Goal: Information Seeking & Learning: Learn about a topic

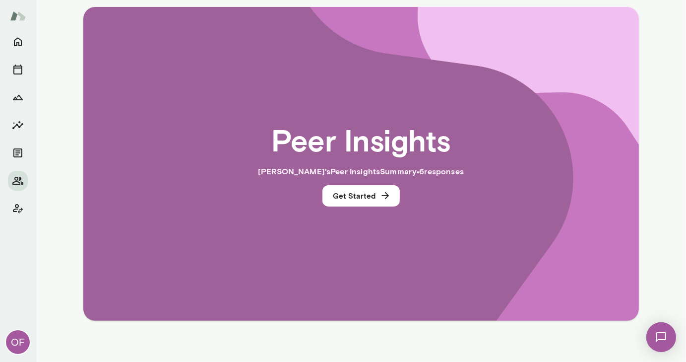
scroll to position [188, 0]
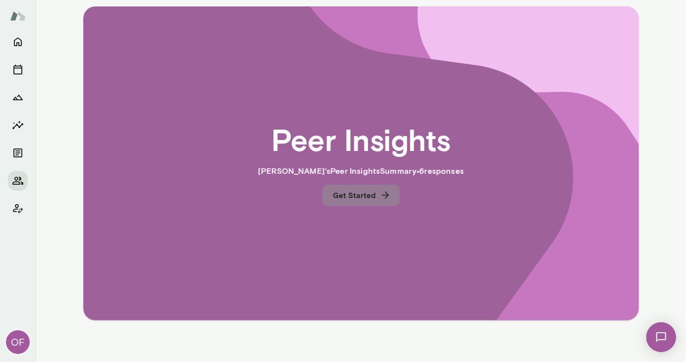
click at [367, 189] on button "Get Started" at bounding box center [361, 195] width 77 height 21
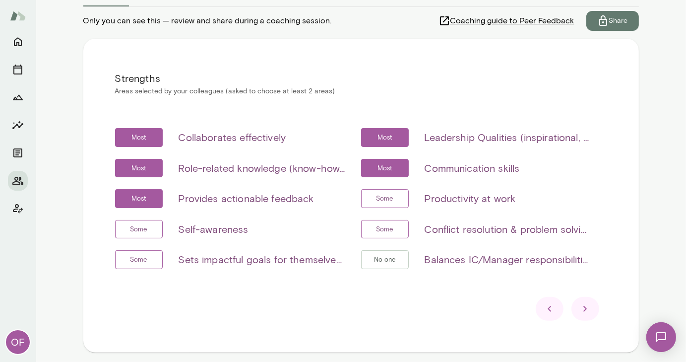
scroll to position [158, 0]
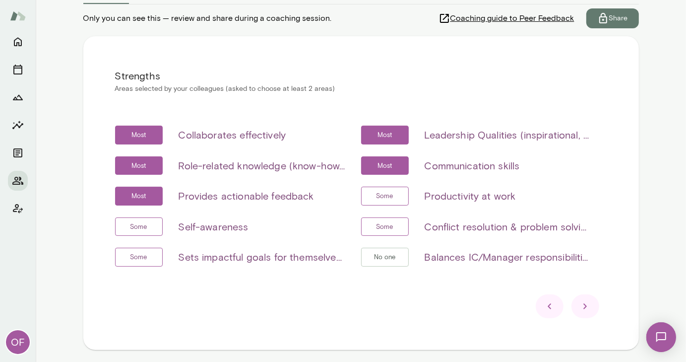
click at [584, 306] on icon at bounding box center [585, 306] width 3 height 5
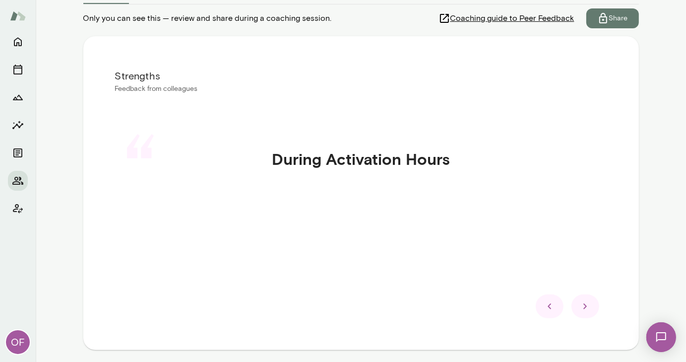
click at [584, 306] on icon at bounding box center [585, 306] width 3 height 5
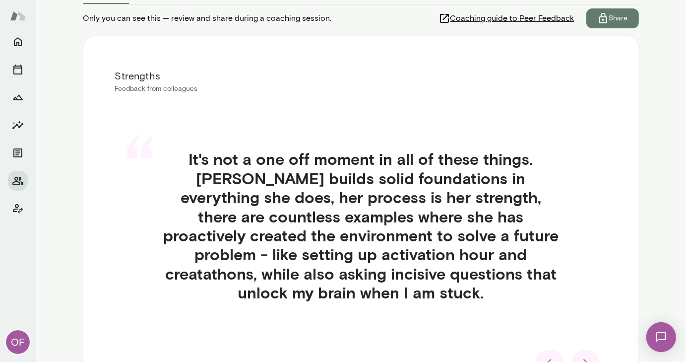
click at [585, 356] on icon at bounding box center [586, 362] width 12 height 12
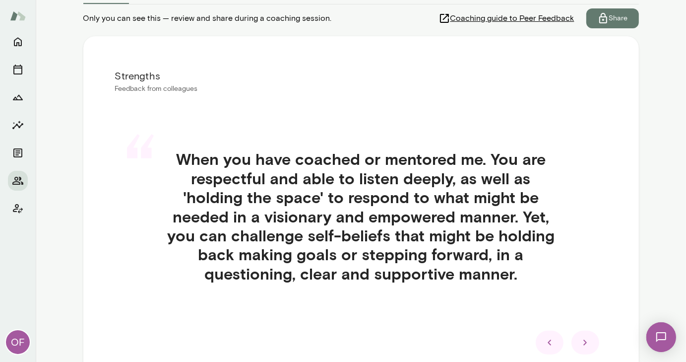
click at [586, 345] on icon at bounding box center [586, 342] width 12 height 12
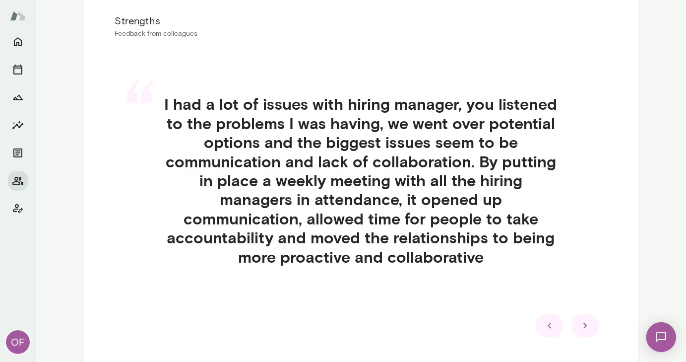
scroll to position [213, 0]
click at [584, 322] on icon at bounding box center [586, 326] width 12 height 12
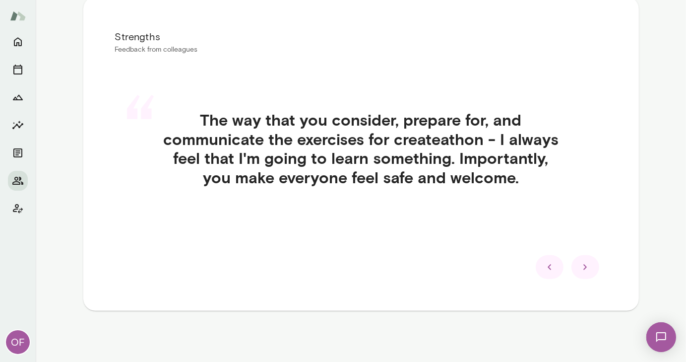
click at [585, 265] on icon at bounding box center [586, 267] width 12 height 12
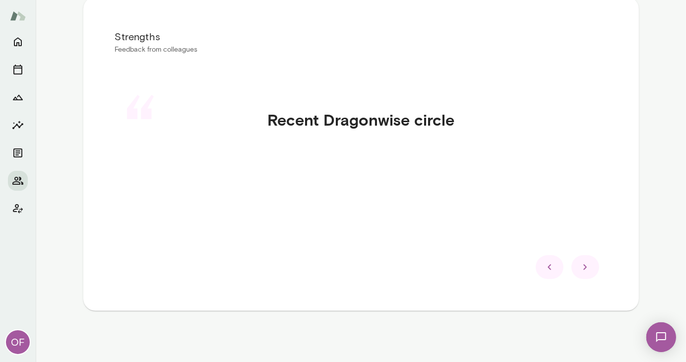
click at [585, 265] on icon at bounding box center [586, 267] width 12 height 12
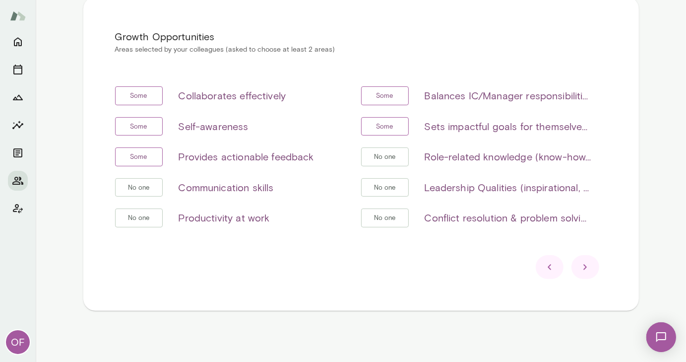
click at [583, 267] on icon at bounding box center [586, 267] width 12 height 12
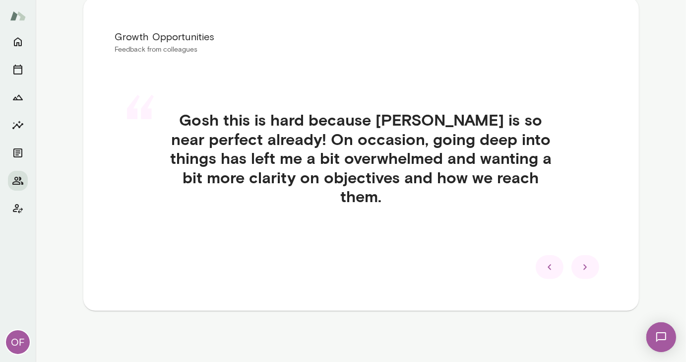
click at [585, 270] on icon at bounding box center [586, 267] width 12 height 12
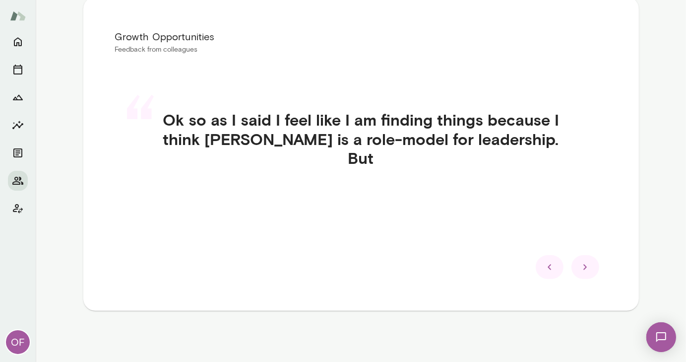
click at [587, 268] on icon at bounding box center [586, 267] width 12 height 12
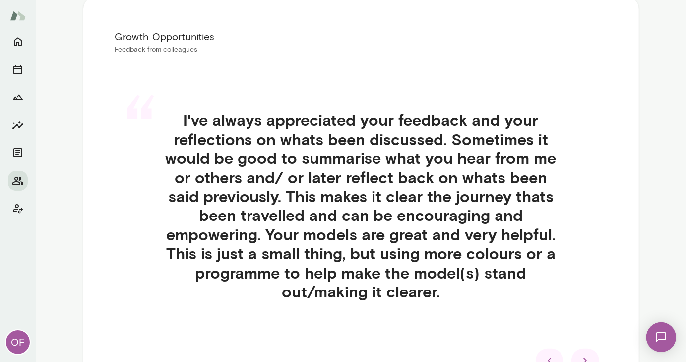
scroll to position [213, 0]
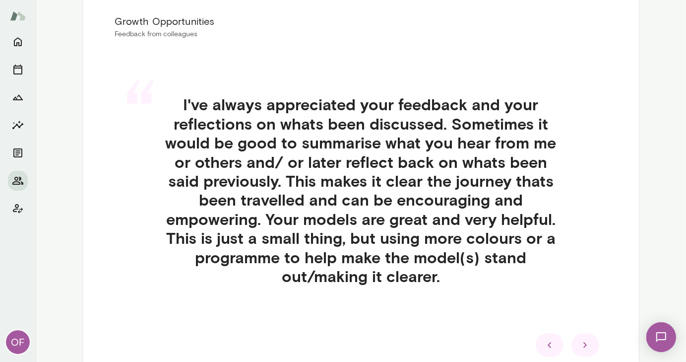
click at [584, 347] on icon at bounding box center [586, 345] width 12 height 12
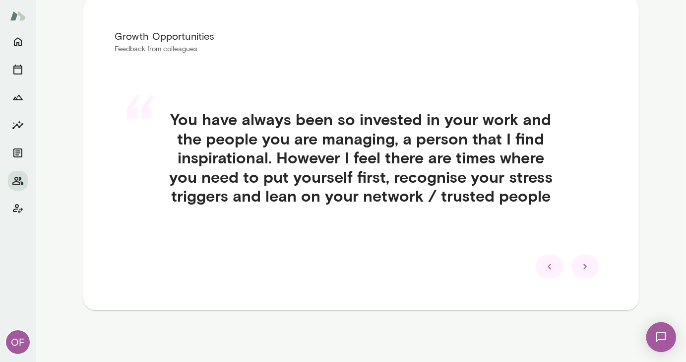
scroll to position [197, 0]
click at [585, 264] on icon at bounding box center [586, 267] width 12 height 12
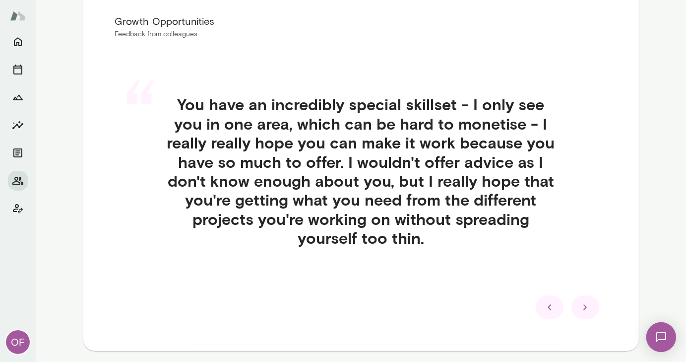
click at [583, 309] on icon at bounding box center [586, 307] width 12 height 12
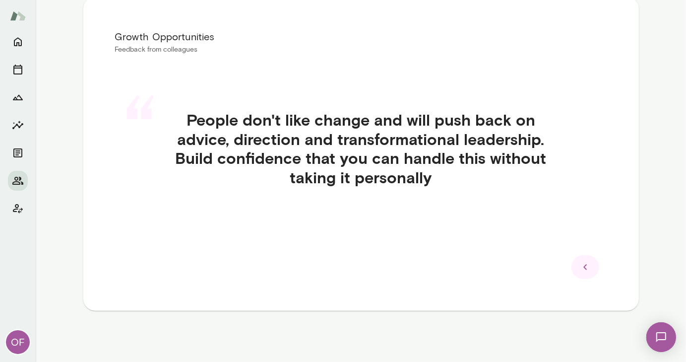
scroll to position [0, 0]
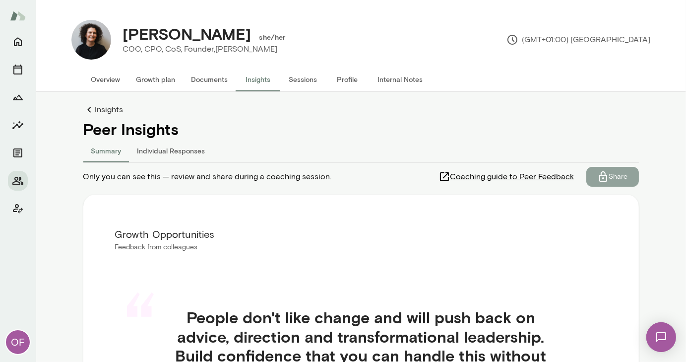
click at [614, 175] on p "Share" at bounding box center [618, 177] width 19 height 10
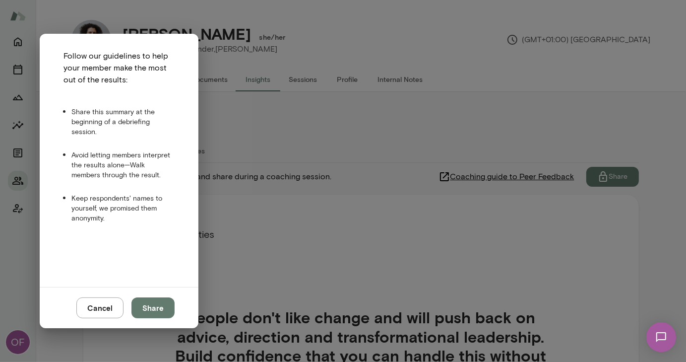
scroll to position [65, 0]
click at [165, 308] on button "Share" at bounding box center [152, 307] width 43 height 21
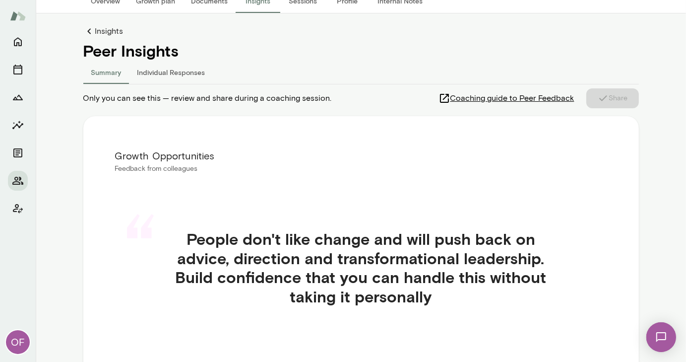
scroll to position [23, 0]
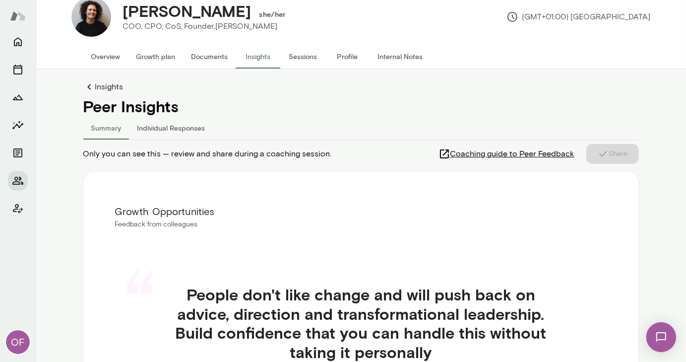
click at [99, 85] on link "Insights" at bounding box center [361, 87] width 556 height 12
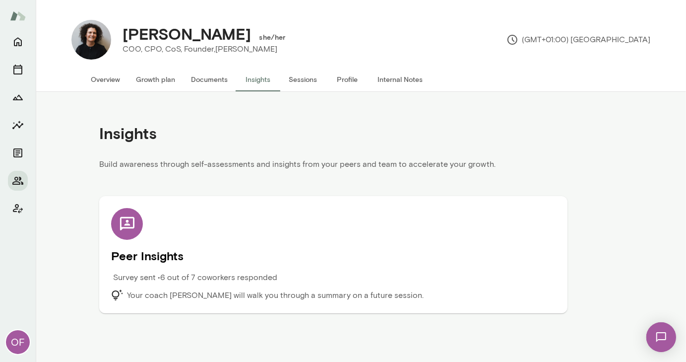
click at [254, 80] on button "Insights" at bounding box center [258, 79] width 45 height 24
click at [261, 78] on button "Insights" at bounding box center [258, 79] width 45 height 24
click at [14, 179] on icon "Members" at bounding box center [18, 181] width 12 height 12
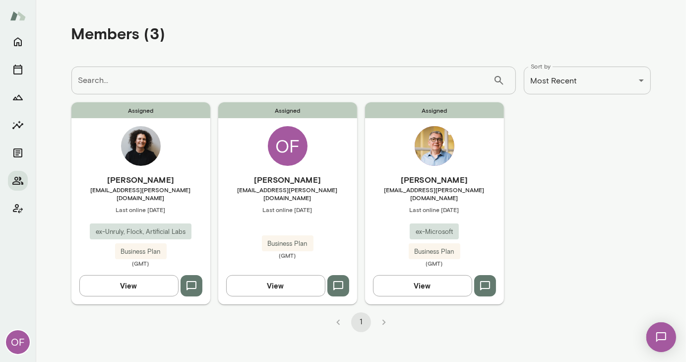
click at [183, 162] on div "Assigned [PERSON_NAME] [PERSON_NAME][EMAIL_ADDRESS][PERSON_NAME][DOMAIN_NAME] L…" at bounding box center [140, 202] width 139 height 201
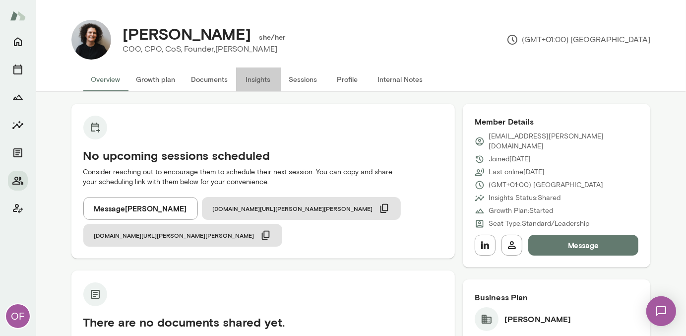
click at [256, 79] on button "Insights" at bounding box center [258, 79] width 45 height 24
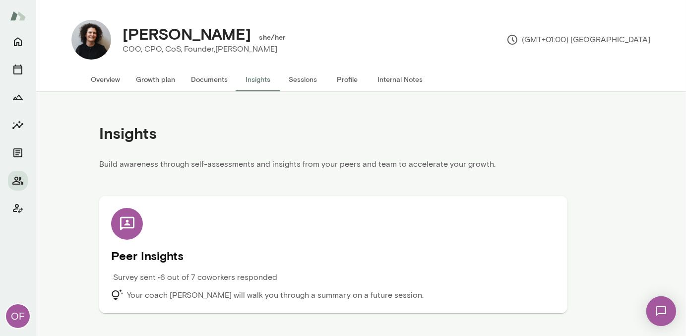
click at [176, 223] on div "Peer Insights Survey sent • 6 out of 7 coworkers responded Your coach [PERSON_N…" at bounding box center [333, 254] width 445 height 93
